Goal: Find specific page/section: Find specific page/section

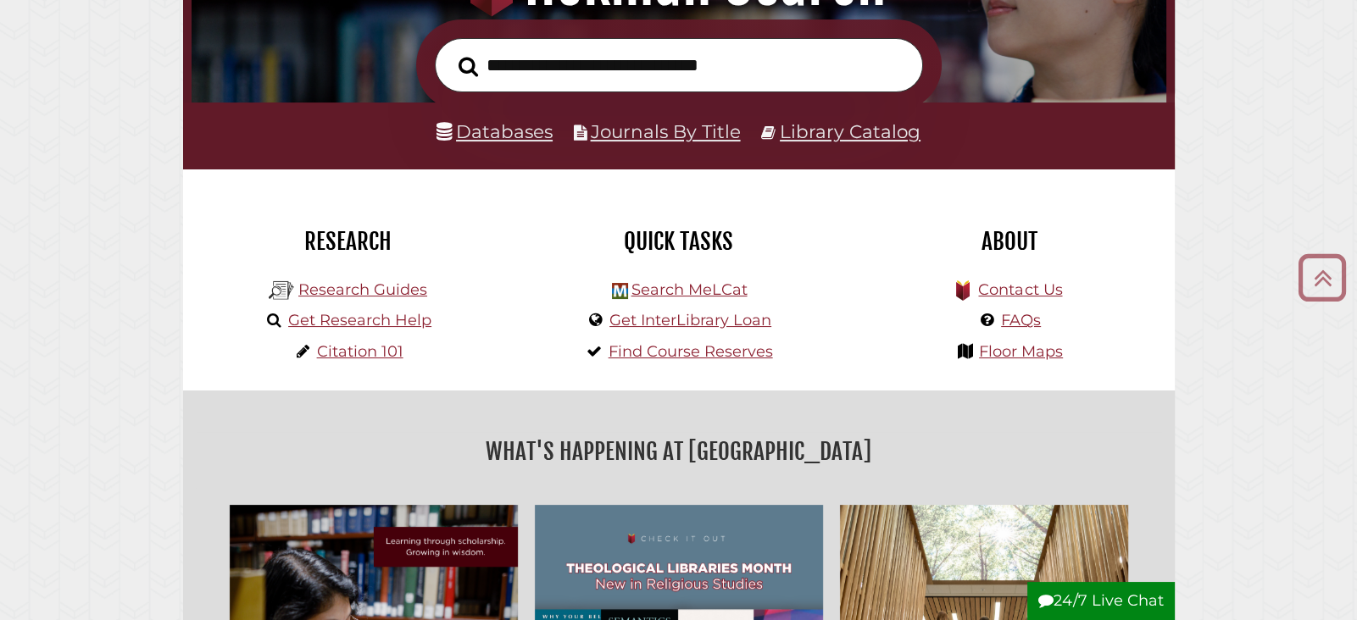
scroll to position [282, 0]
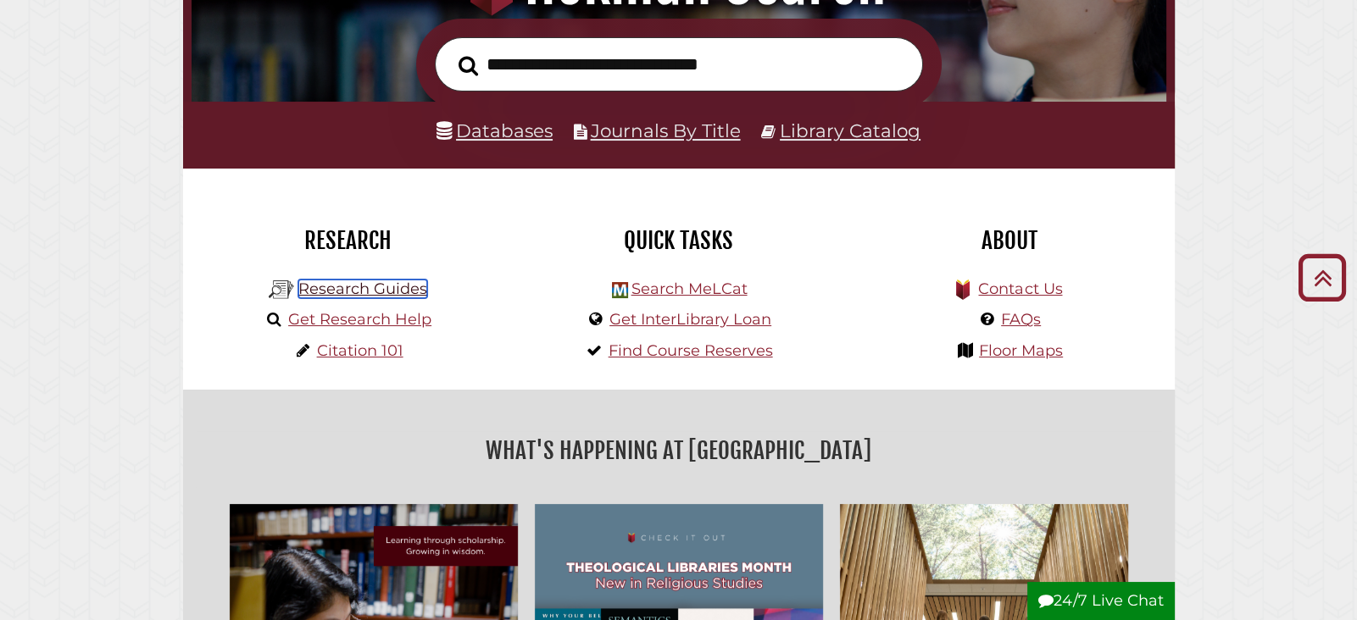
click at [413, 286] on link "Research Guides" at bounding box center [362, 289] width 129 height 19
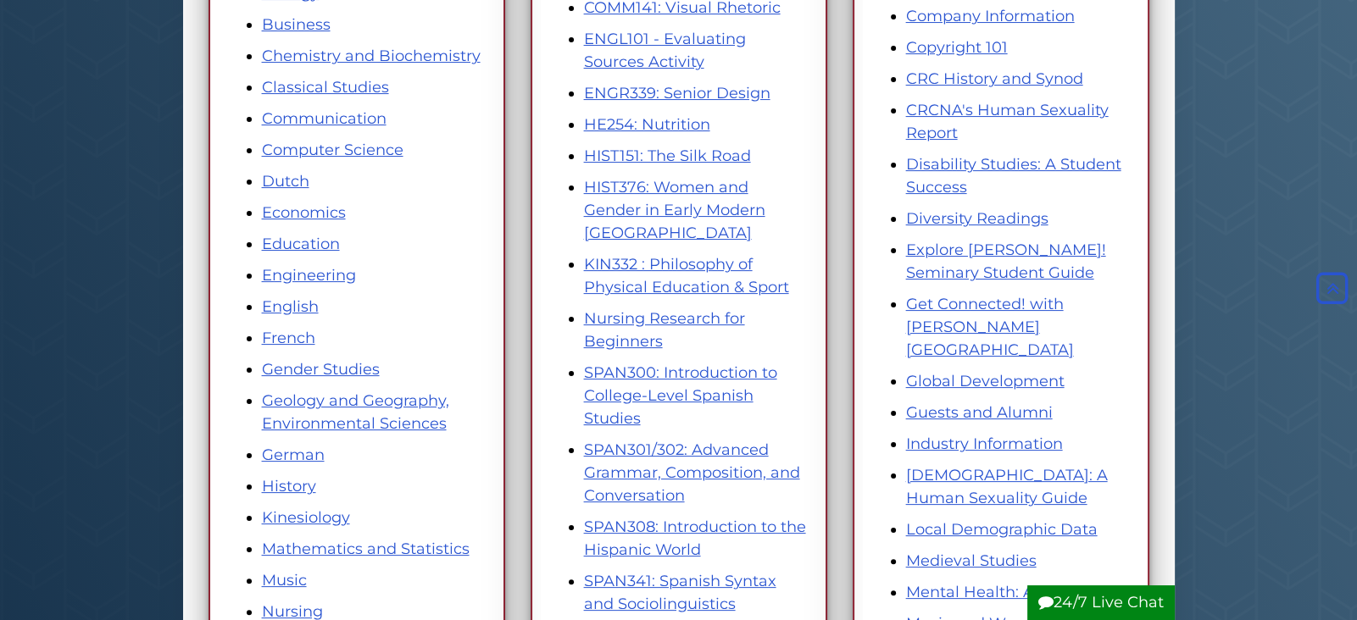
scroll to position [462, 0]
click at [386, 397] on link "Geology and Geography, Environmental Sciences" at bounding box center [355, 412] width 187 height 42
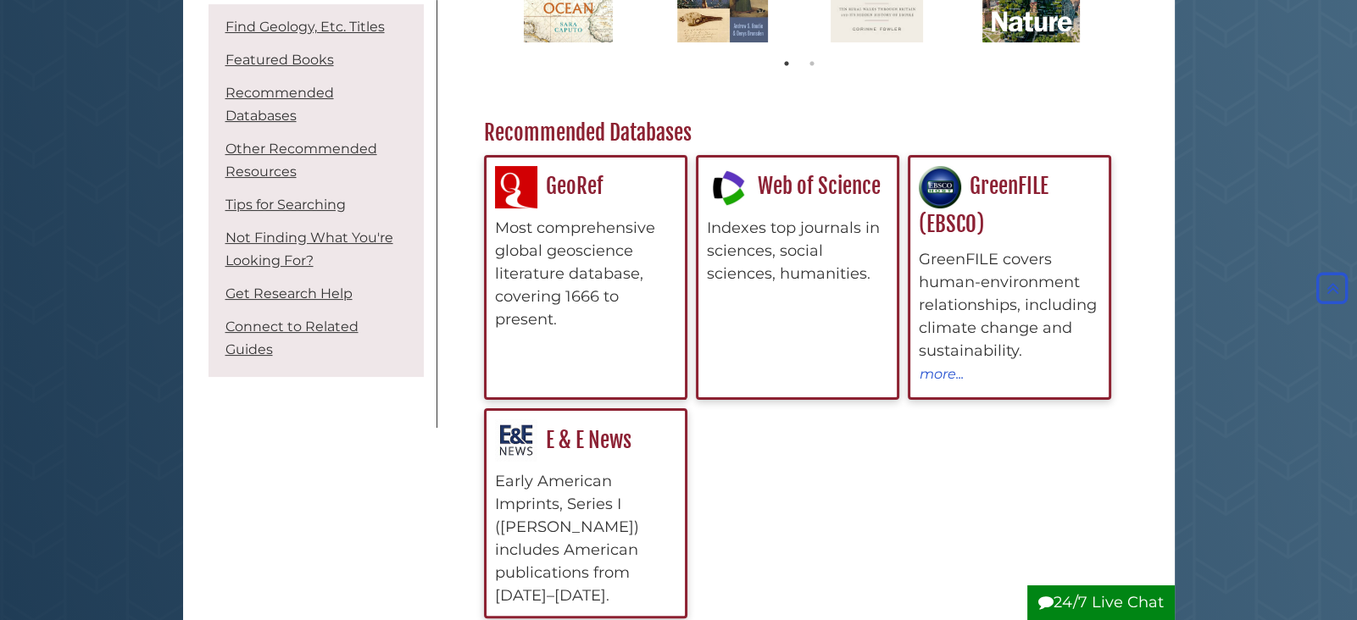
scroll to position [496, 0]
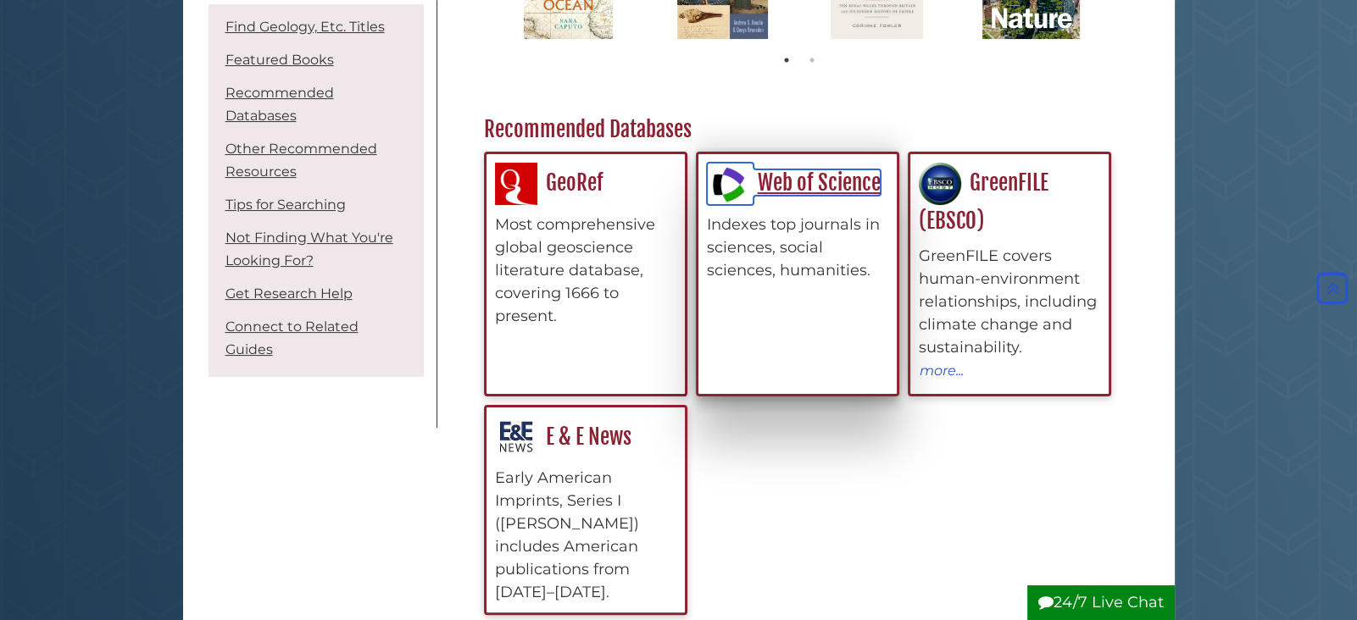
click at [813, 177] on link "Web of Science" at bounding box center [794, 182] width 174 height 26
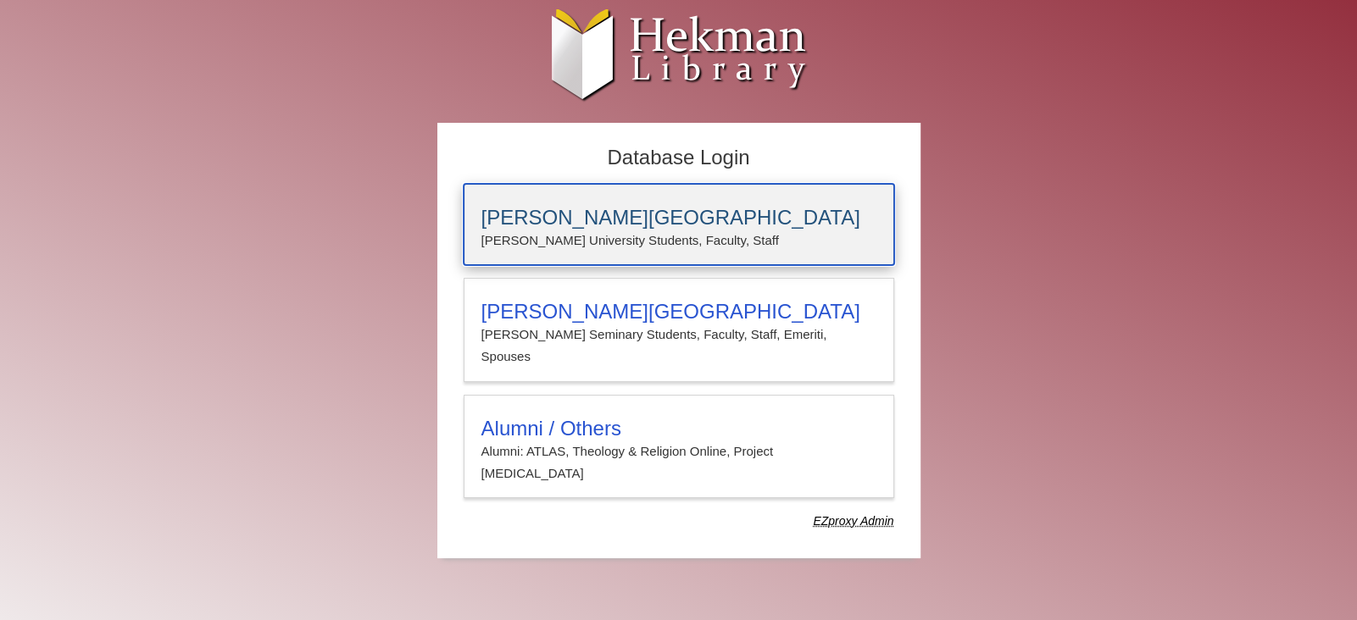
click at [673, 216] on h3 "[PERSON_NAME][GEOGRAPHIC_DATA]" at bounding box center [678, 218] width 395 height 24
